Goal: Use online tool/utility: Use online tool/utility

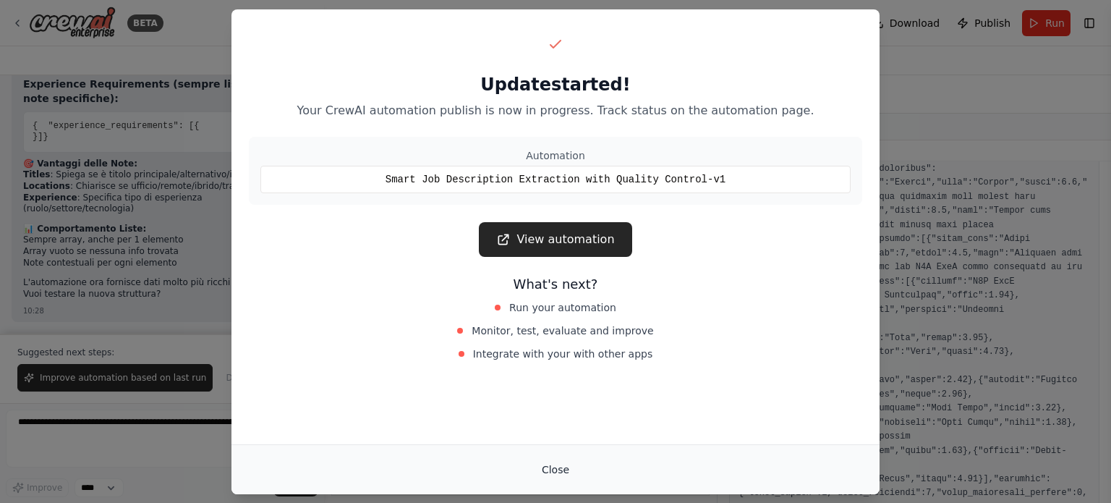
click at [544, 469] on button "Close" at bounding box center [555, 470] width 51 height 26
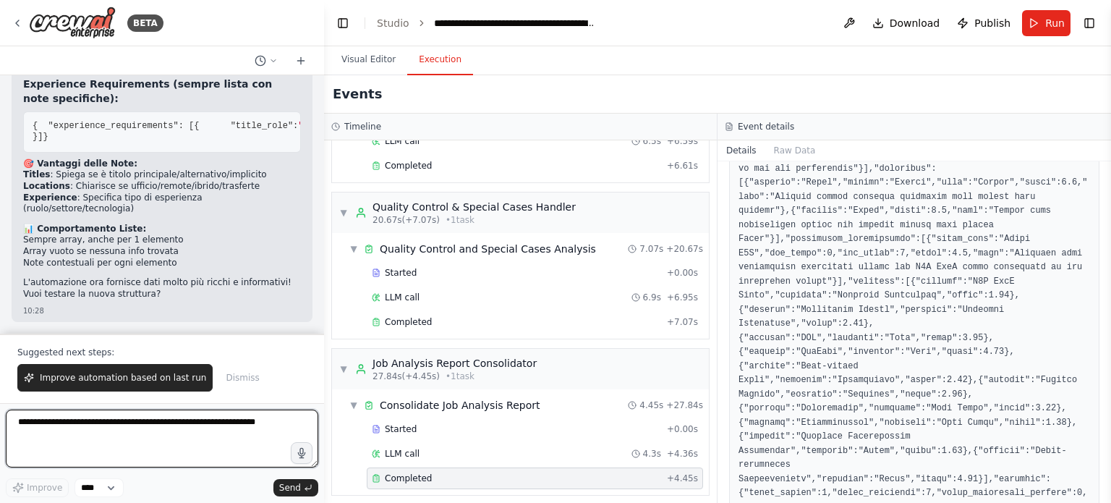
click at [179, 449] on textarea at bounding box center [162, 439] width 313 height 58
type textarea "**********"
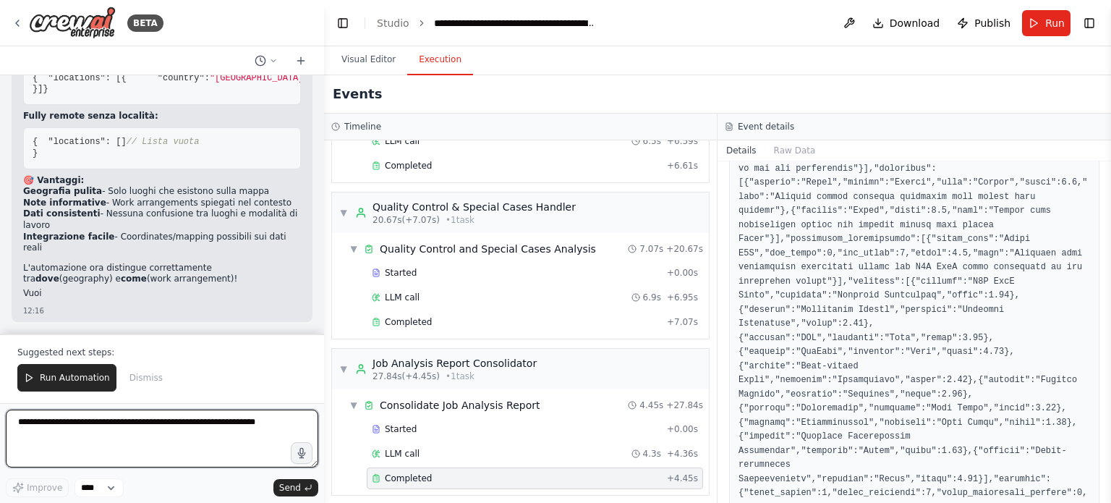
scroll to position [10297, 0]
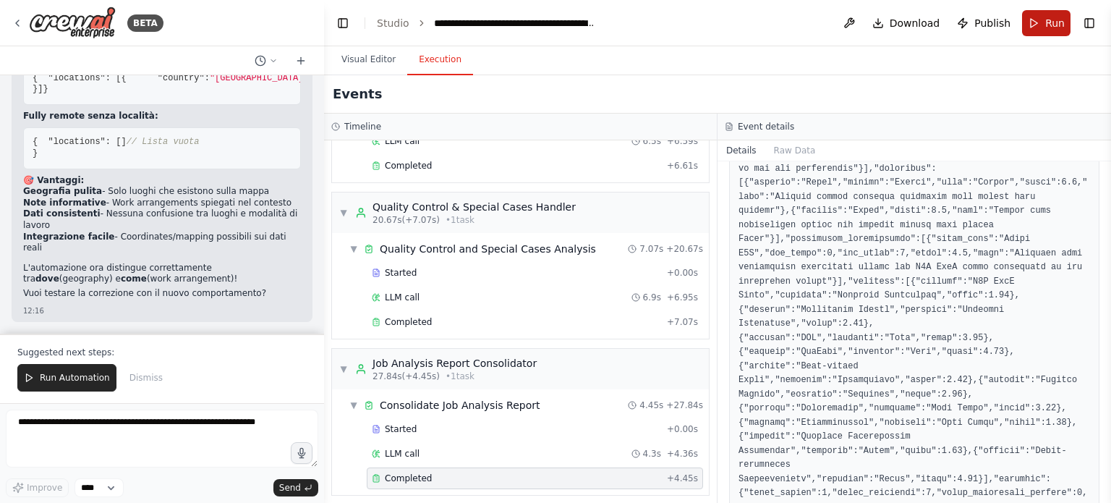
click at [1045, 22] on button "Run" at bounding box center [1046, 23] width 48 height 26
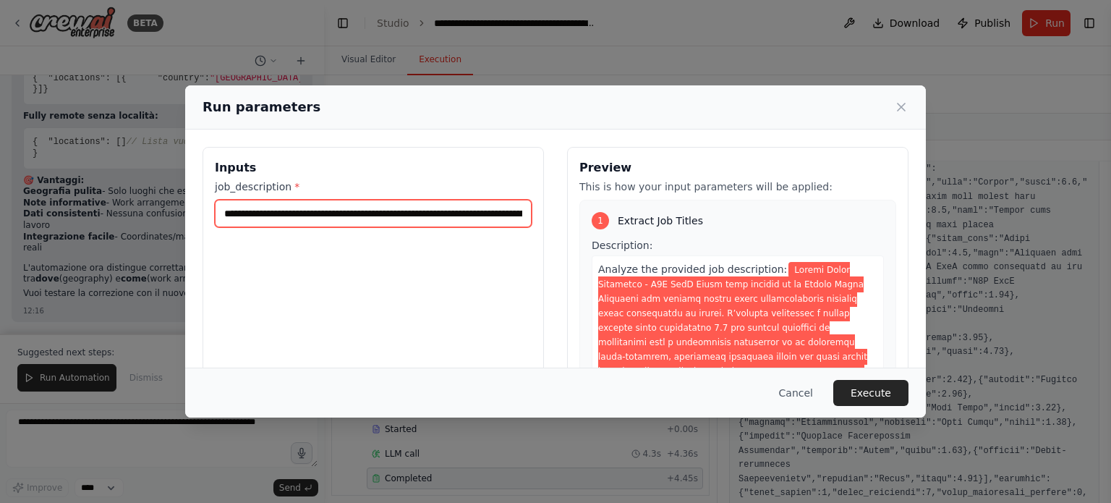
click at [339, 203] on input "job_description *" at bounding box center [373, 213] width 317 height 27
paste input "text"
type input "**********"
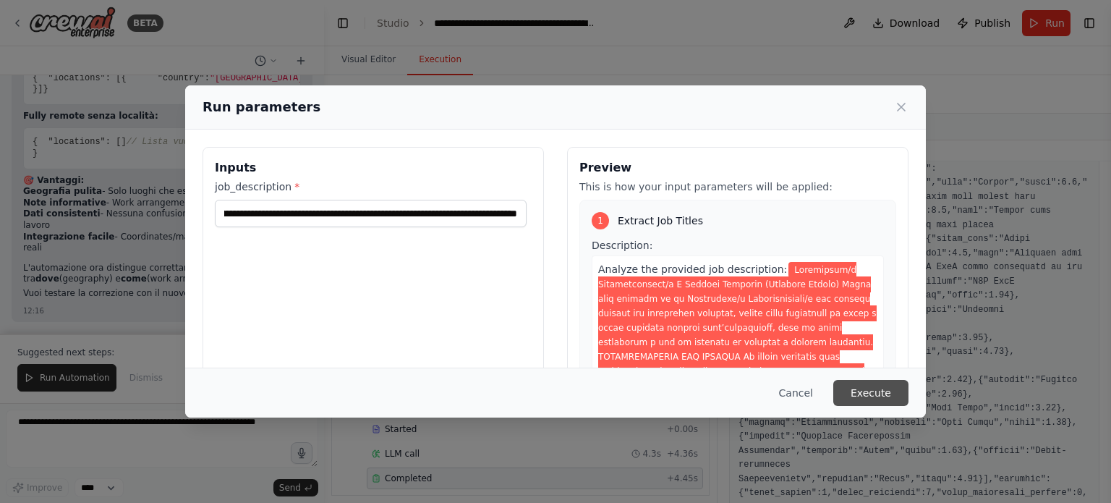
scroll to position [0, 0]
click at [872, 392] on button "Execute" at bounding box center [871, 393] width 75 height 26
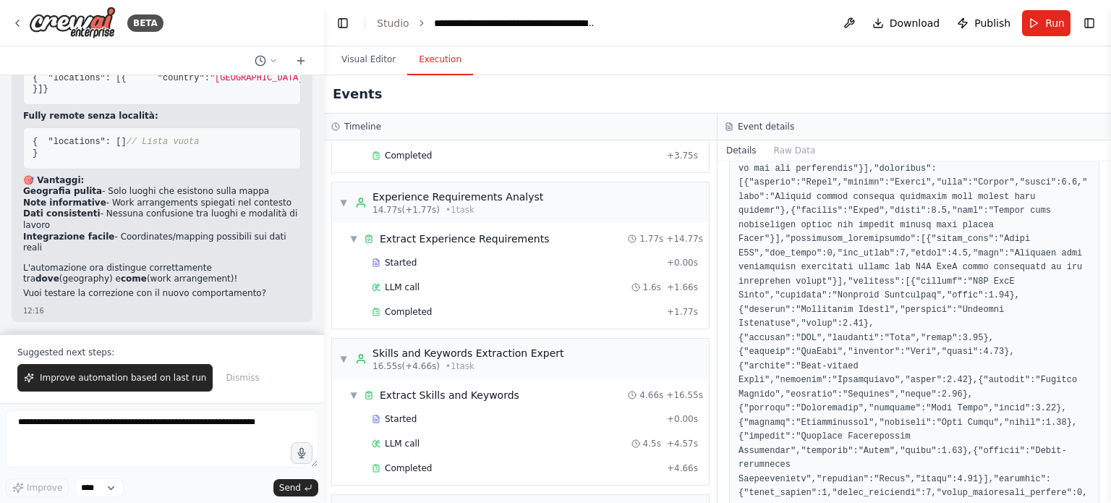
scroll to position [737, 0]
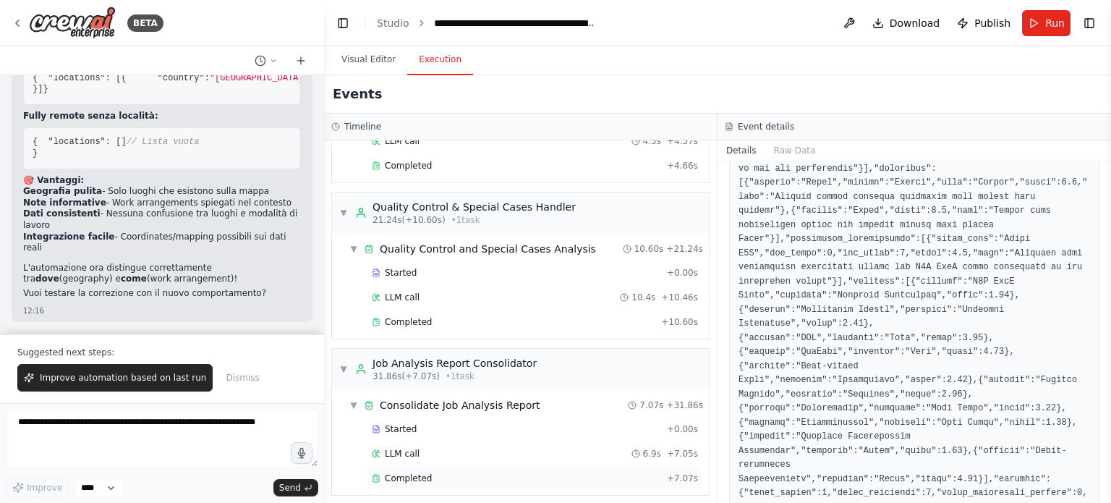
click at [411, 473] on span "Completed" at bounding box center [408, 479] width 47 height 12
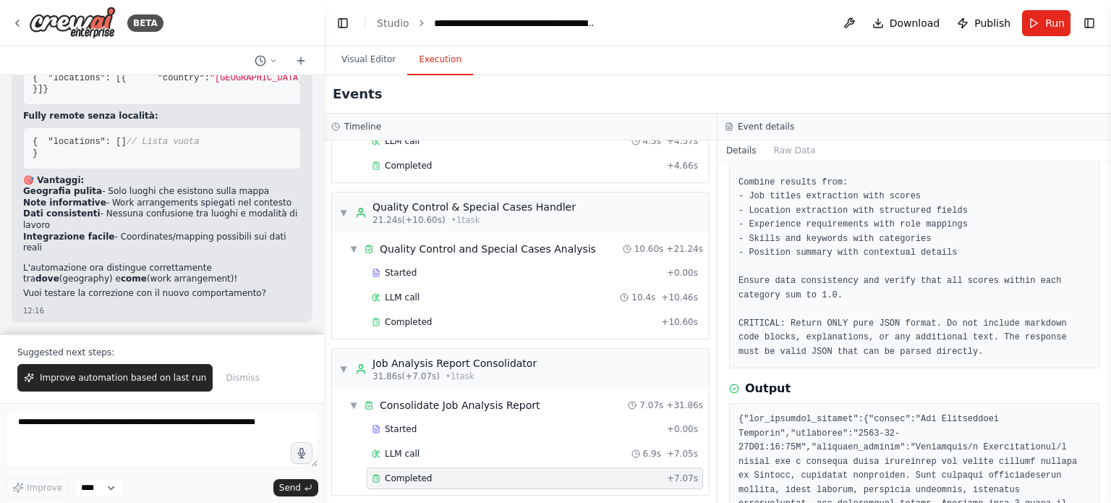
scroll to position [263, 0]
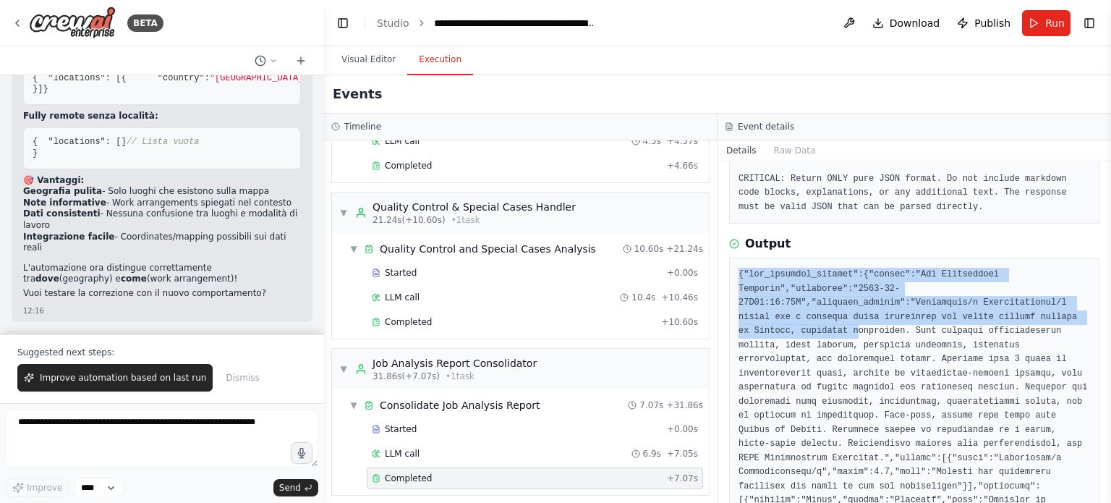
drag, startPoint x: 735, startPoint y: 277, endPoint x: 796, endPoint y: 335, distance: 83.9
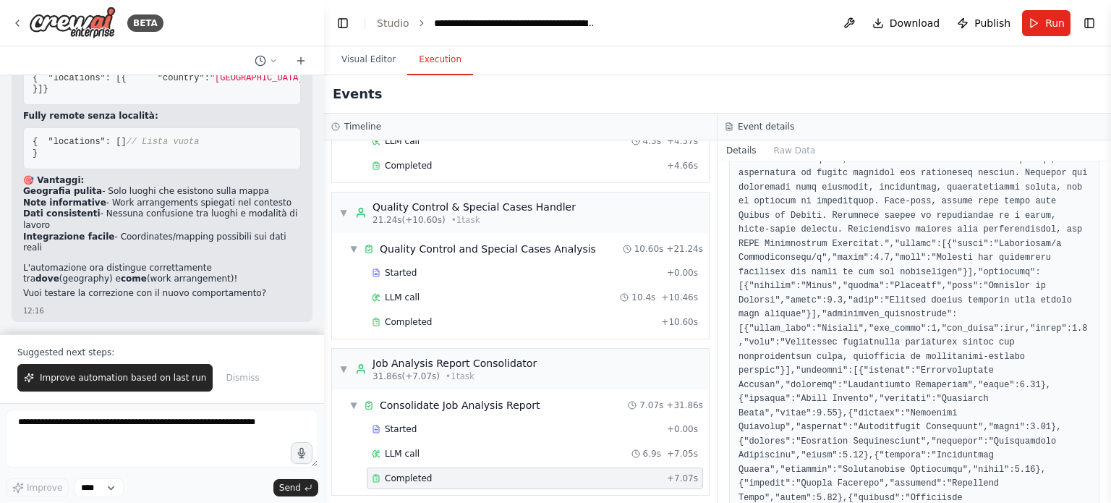
scroll to position [624, 0]
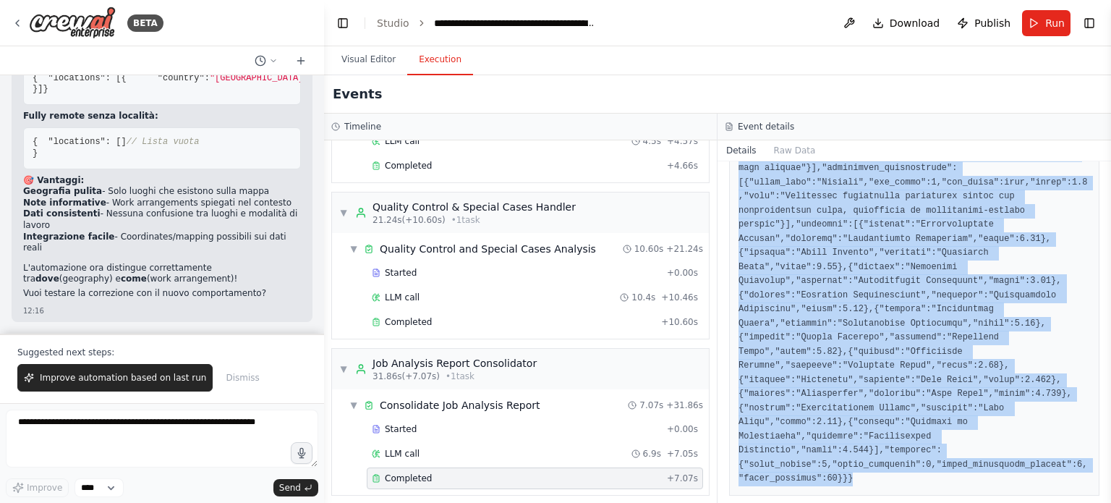
click at [834, 466] on pre at bounding box center [915, 196] width 352 height 579
copy pre "{"job_analysis_summary":{"source":"Job Description Analysis","timestamp":"2025-…"
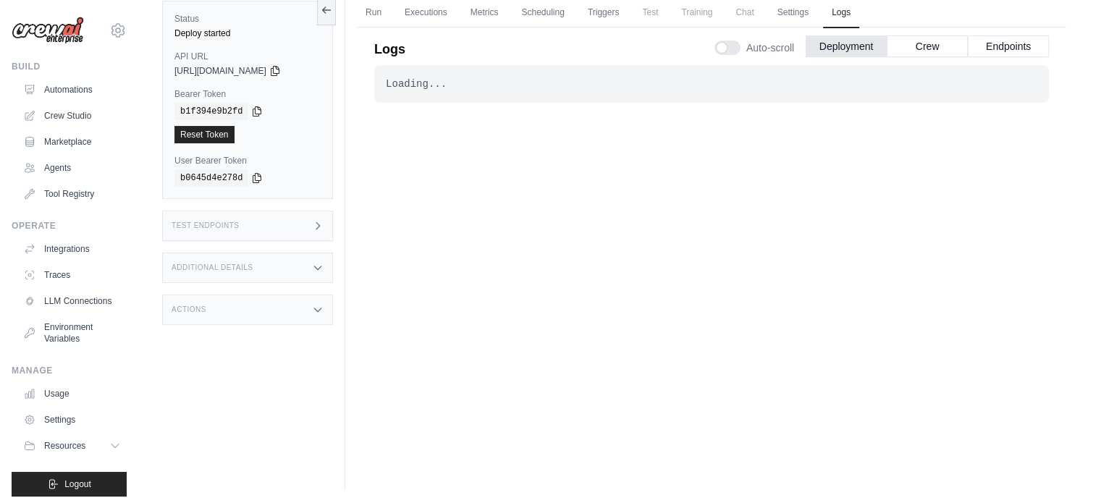
scroll to position [61, 0]
